Goal: Transaction & Acquisition: Purchase product/service

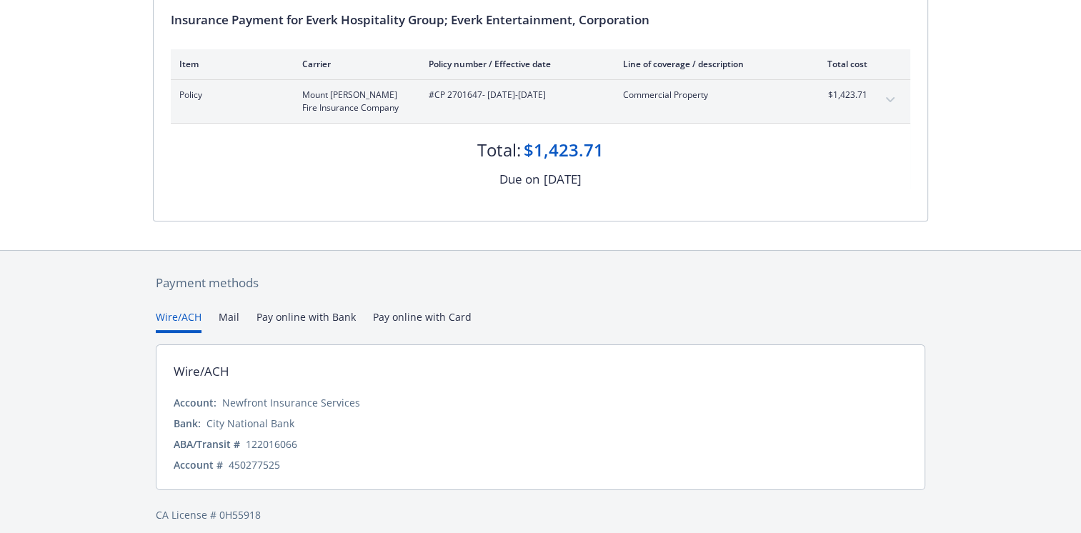
scroll to position [167, 0]
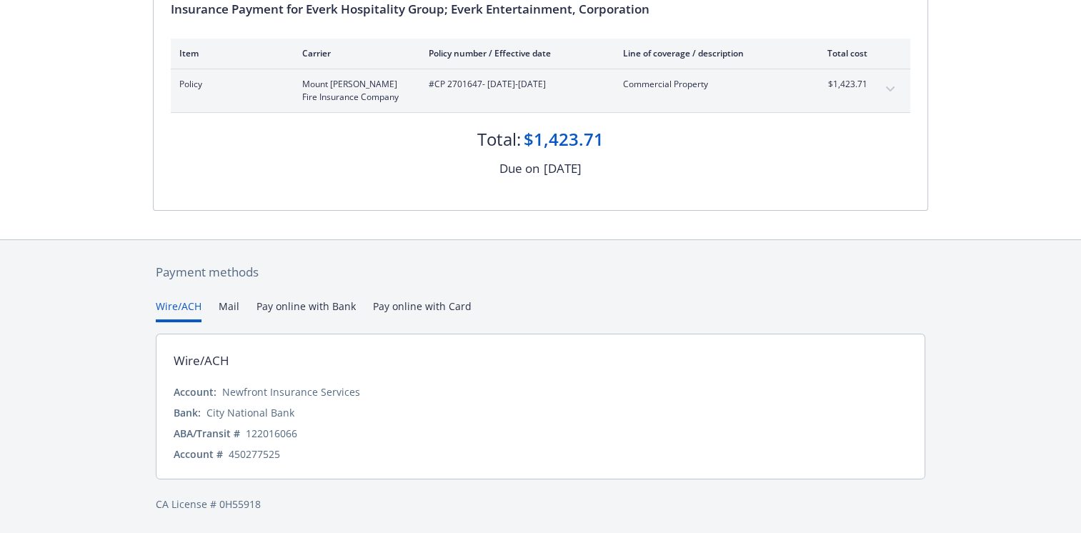
click at [329, 308] on button "Pay online with Bank" at bounding box center [306, 311] width 99 height 24
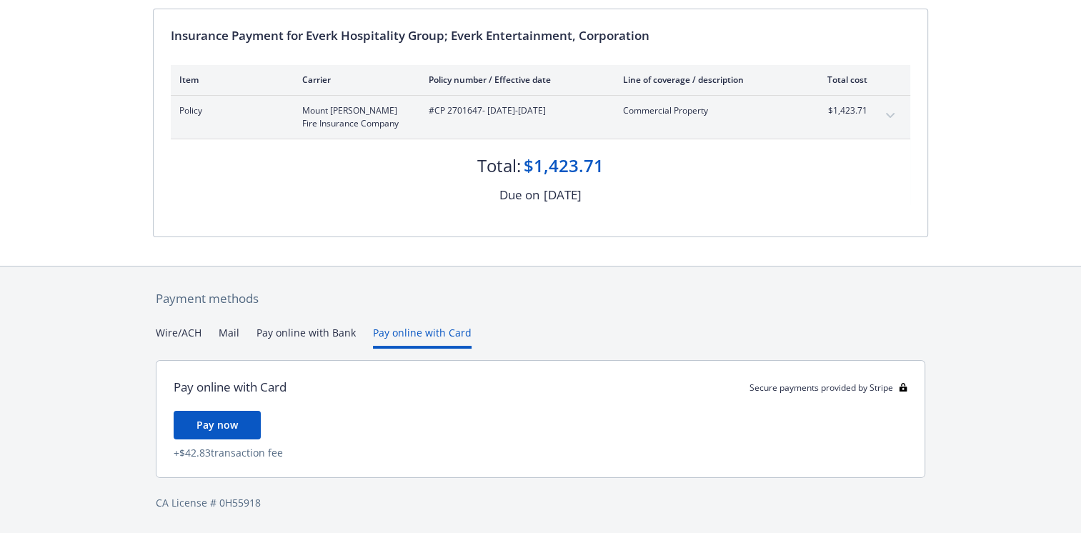
scroll to position [139, 0]
click at [408, 268] on div "Payment methods Wire/ACH Mail Pay online with Bank Pay online with Card Pay onl…" at bounding box center [540, 401] width 775 height 267
click at [317, 332] on button "Pay online with Bank" at bounding box center [306, 339] width 99 height 24
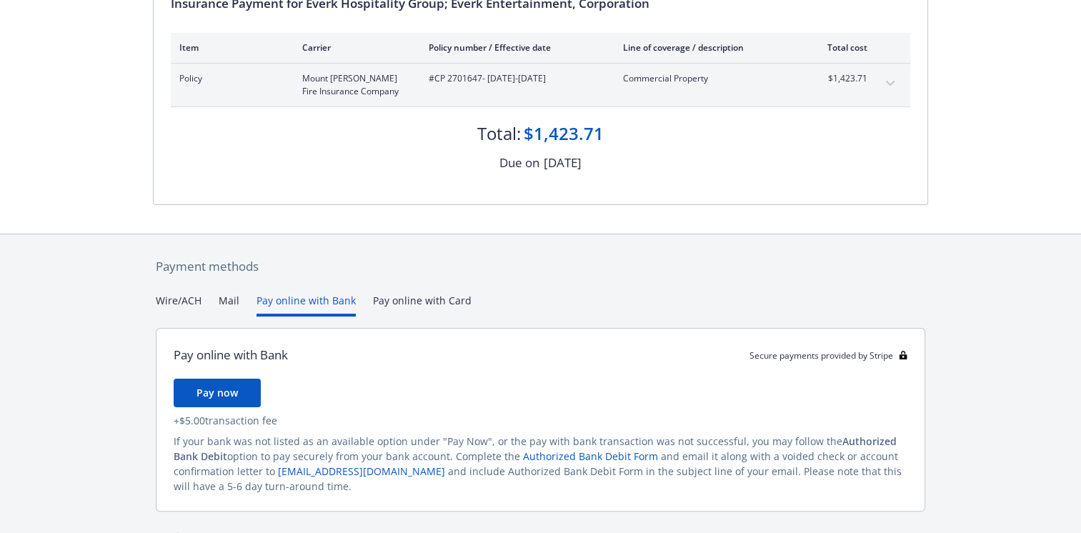
scroll to position [204, 0]
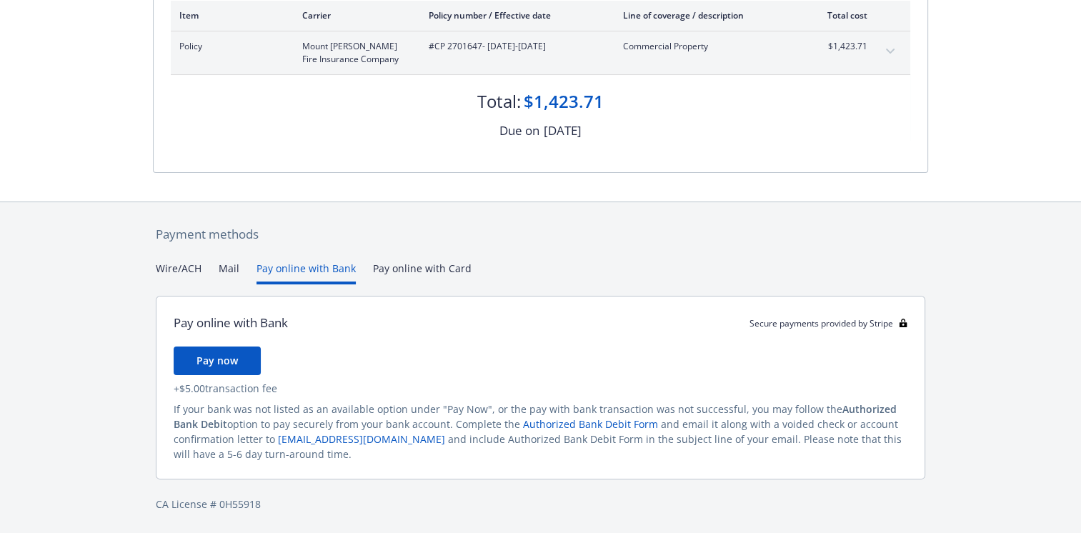
click at [408, 269] on div "Payment methods Wire/ACH Mail Pay online with Bank Pay online with Card Pay onl…" at bounding box center [540, 368] width 775 height 333
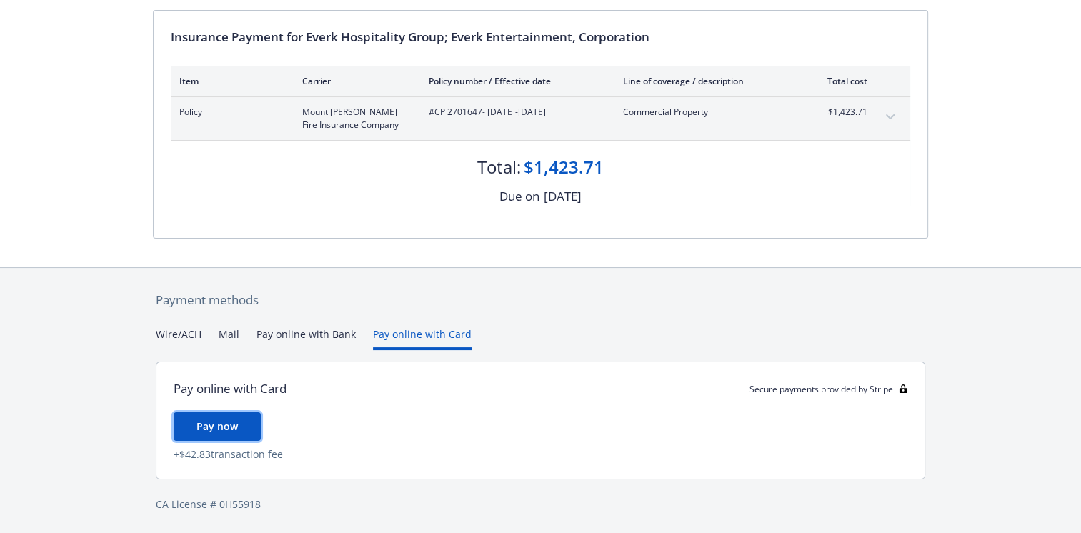
click at [229, 426] on span "Pay now" at bounding box center [217, 427] width 41 height 14
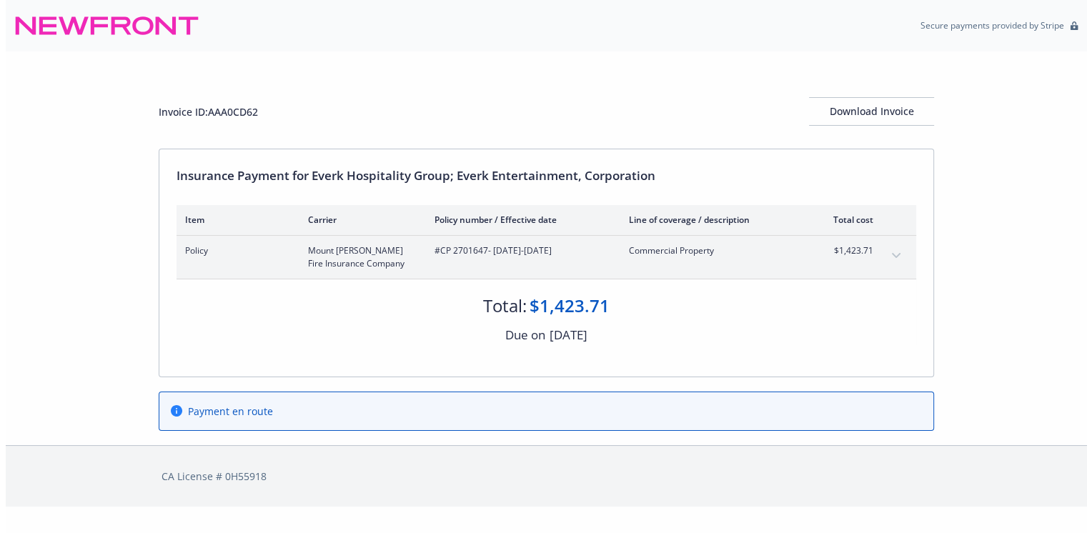
scroll to position [0, 0]
